Goal: Task Accomplishment & Management: Manage account settings

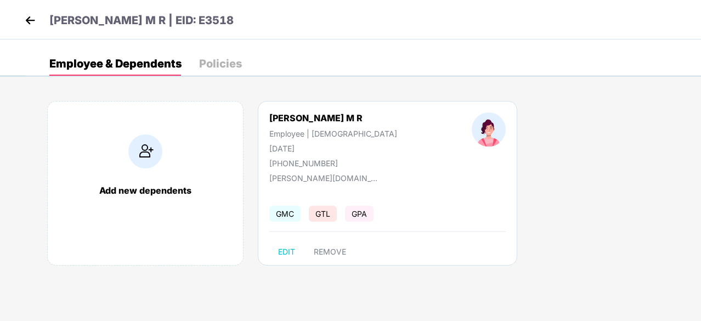
click at [34, 18] on img at bounding box center [30, 20] width 16 height 16
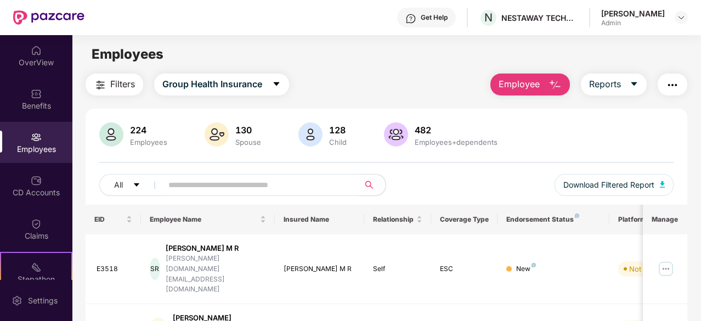
click at [541, 86] on button "Employee" at bounding box center [530, 85] width 80 height 22
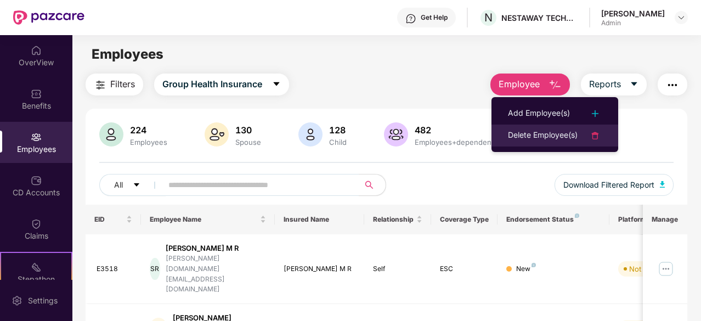
click at [542, 141] on div "Delete Employee(s)" at bounding box center [543, 135] width 70 height 13
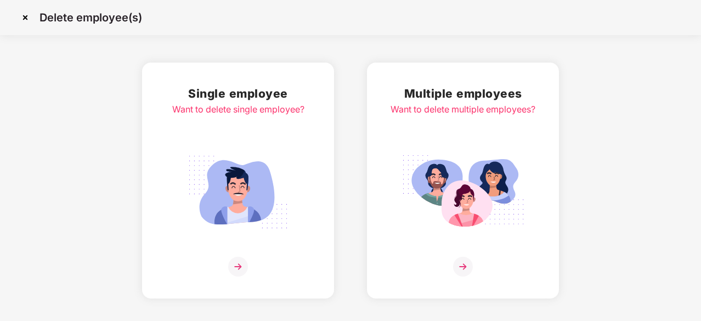
click at [24, 16] on img at bounding box center [25, 18] width 18 height 18
